Goal: Task Accomplishment & Management: Manage account settings

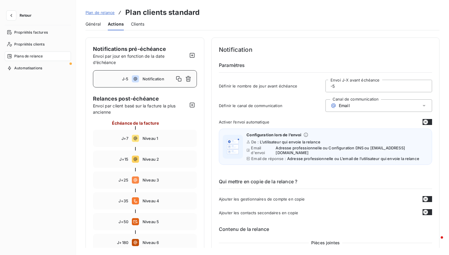
scroll to position [223, 0]
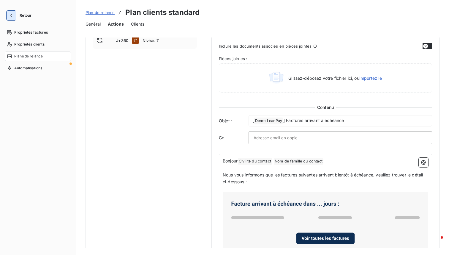
click at [15, 14] on button "button" at bounding box center [12, 16] width 10 height 10
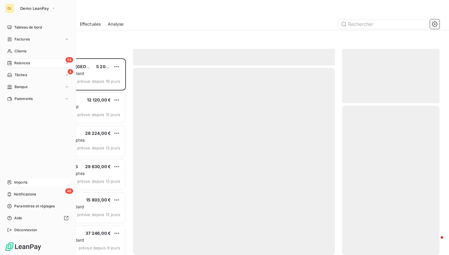
scroll to position [196, 97]
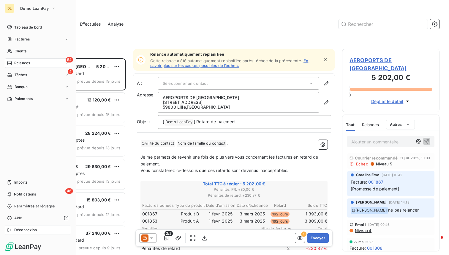
click at [22, 228] on span "Déconnexion" at bounding box center [25, 229] width 23 height 5
